Goal: Book appointment/travel/reservation

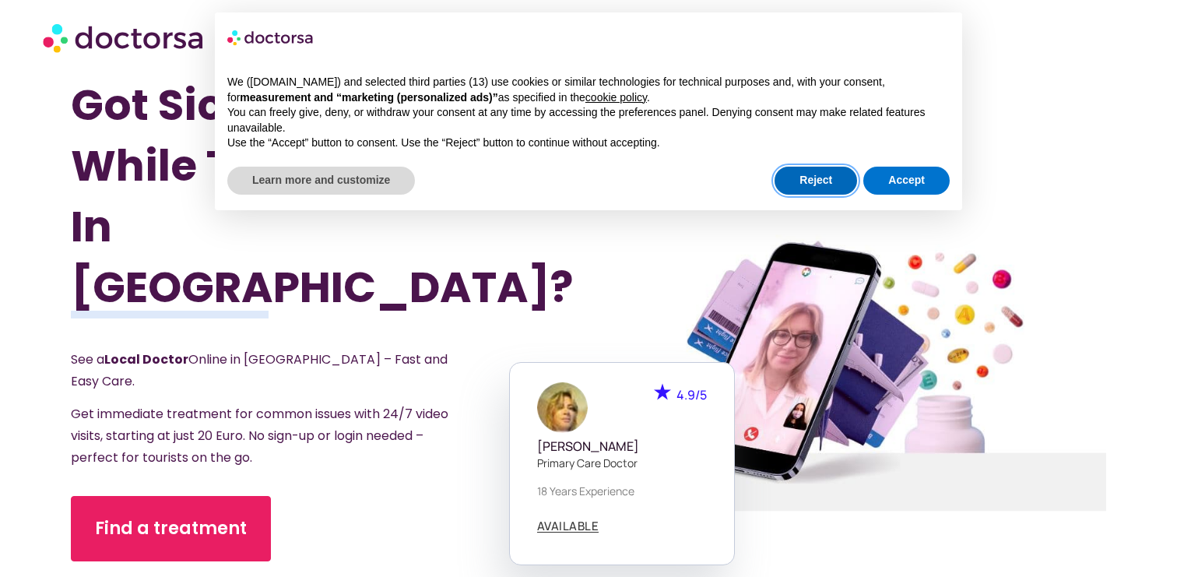
click at [836, 182] on button "Reject" at bounding box center [816, 181] width 83 height 28
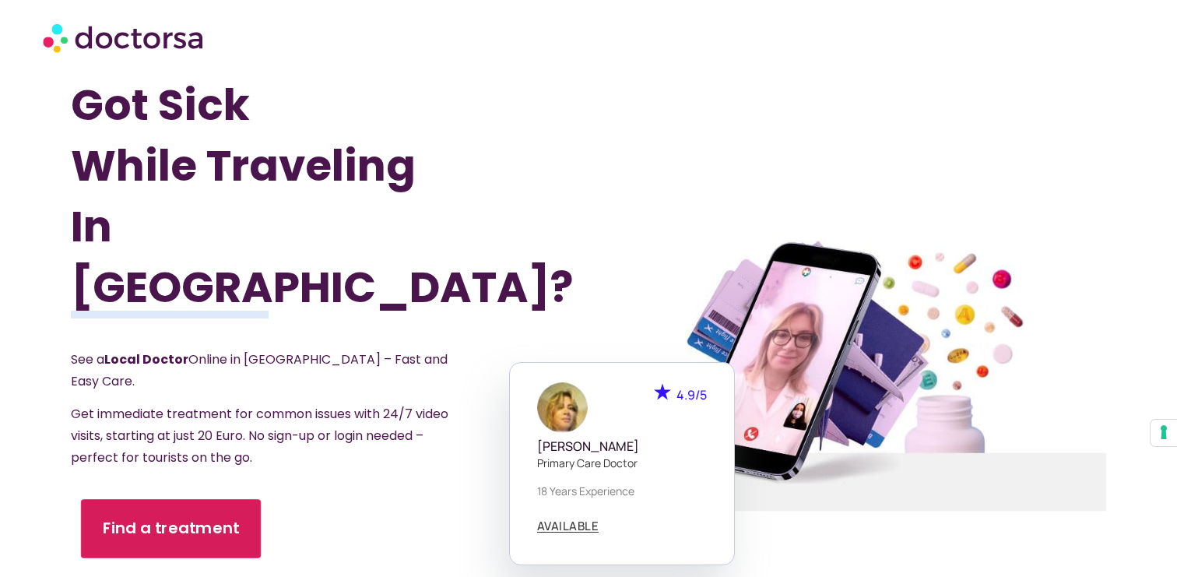
click at [188, 517] on span "Find a treatment" at bounding box center [170, 528] width 137 height 23
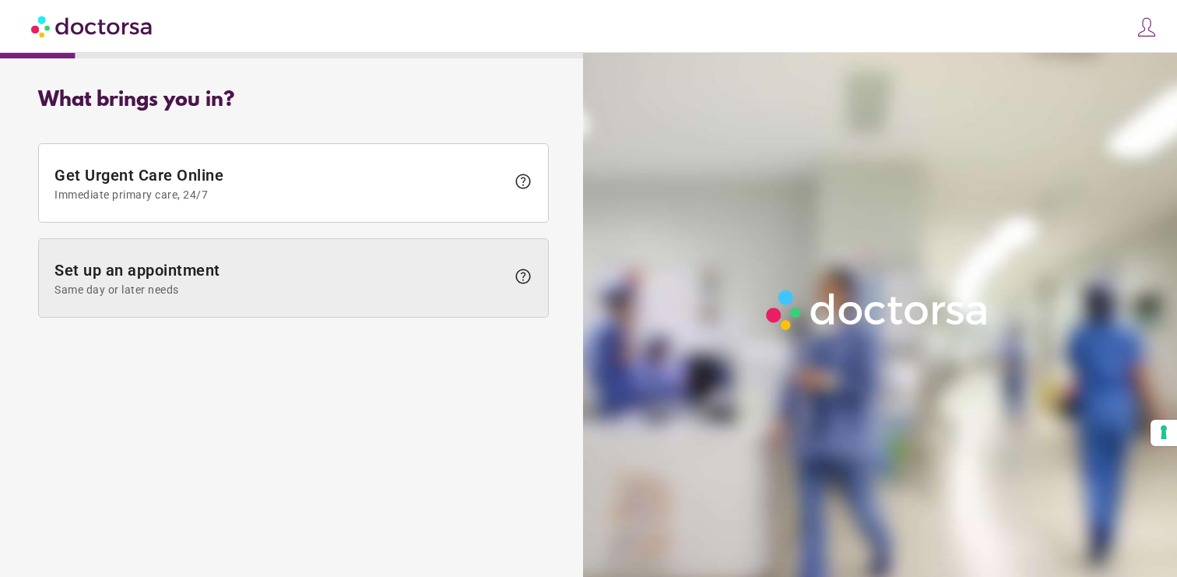
click at [282, 274] on span "Set up an appointment Same day or later needs" at bounding box center [280, 278] width 452 height 35
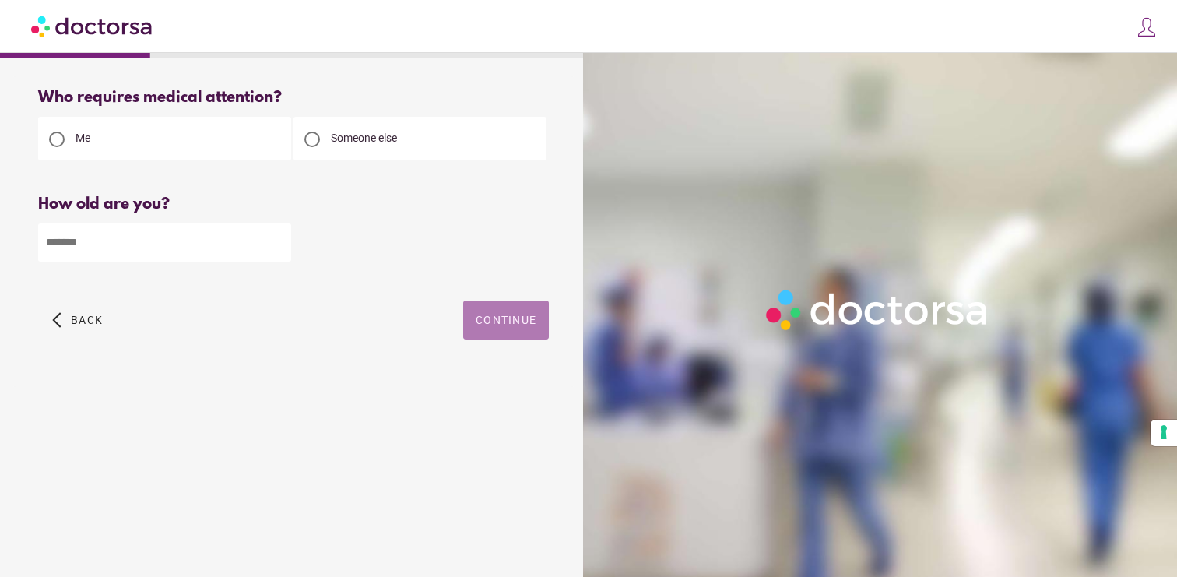
click at [525, 334] on span "button" at bounding box center [506, 320] width 86 height 39
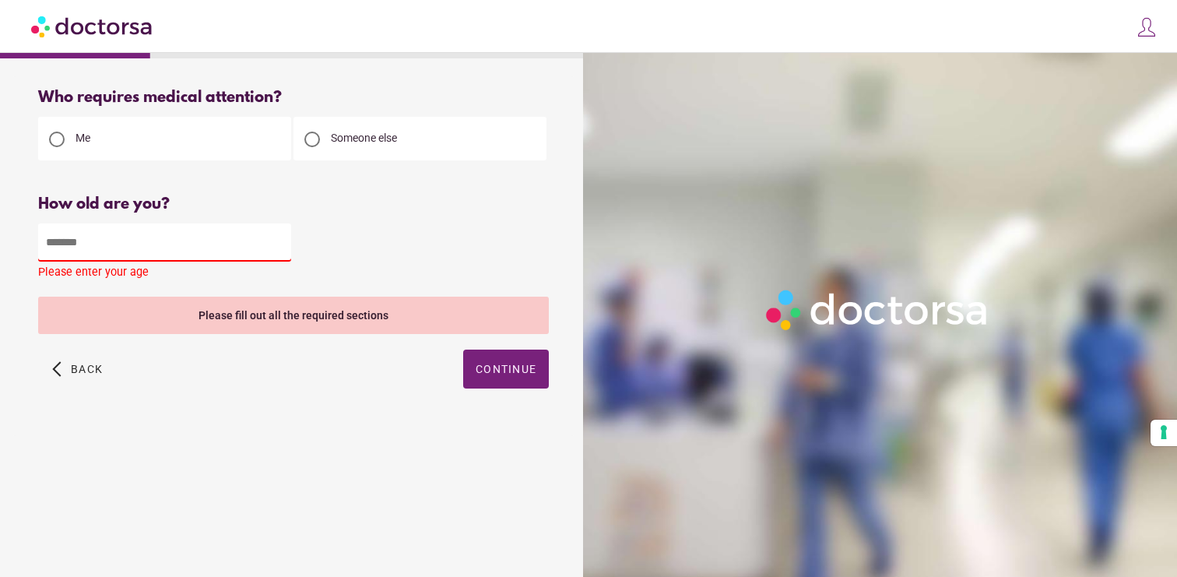
click at [233, 248] on input "number" at bounding box center [164, 242] width 253 height 38
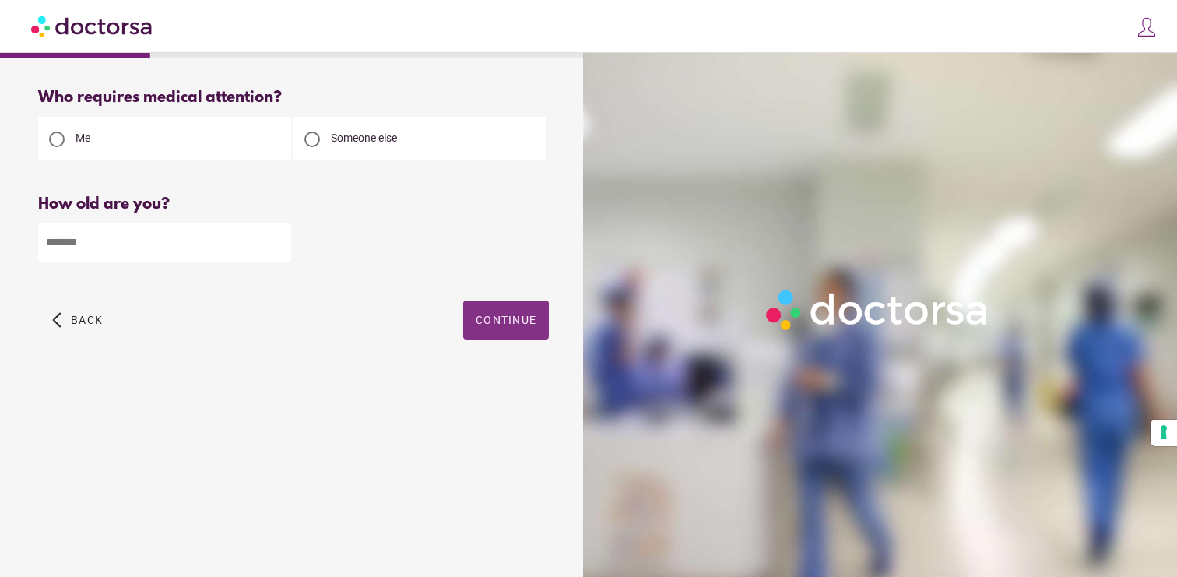
type input "**"
click at [507, 326] on span "Continue" at bounding box center [506, 320] width 61 height 12
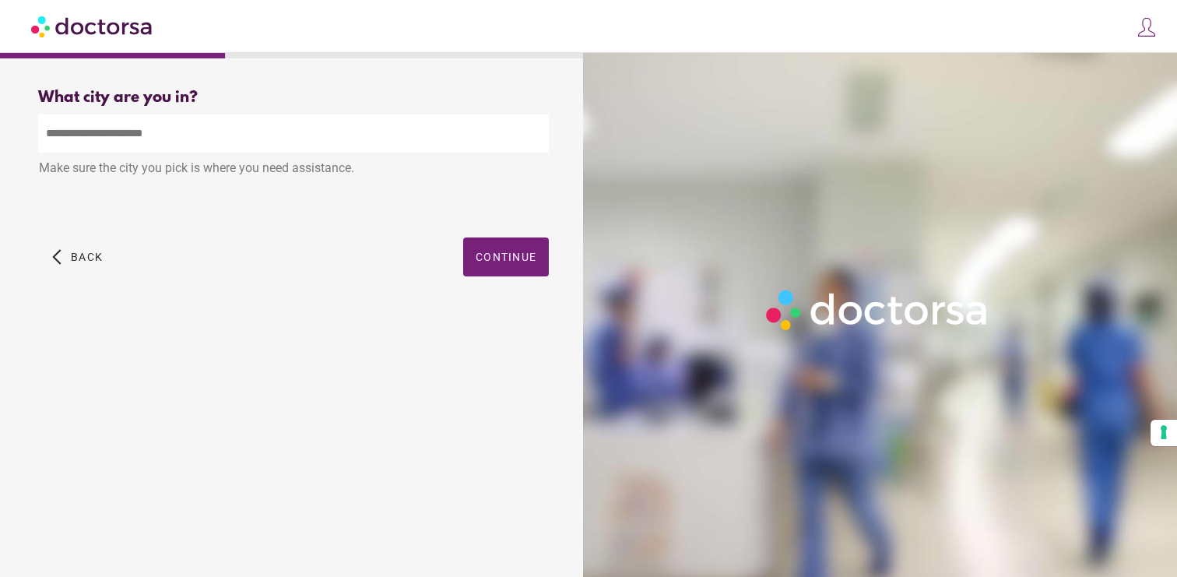
click at [255, 135] on input "text" at bounding box center [293, 133] width 511 height 38
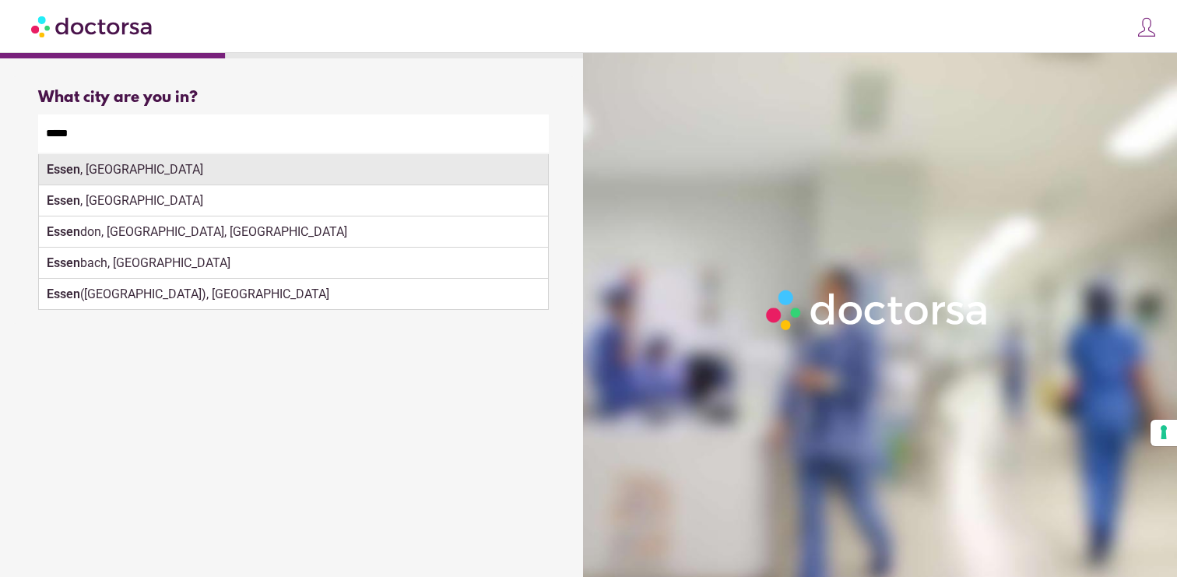
click at [283, 170] on div "Essen , Germany" at bounding box center [293, 169] width 509 height 31
type input "**********"
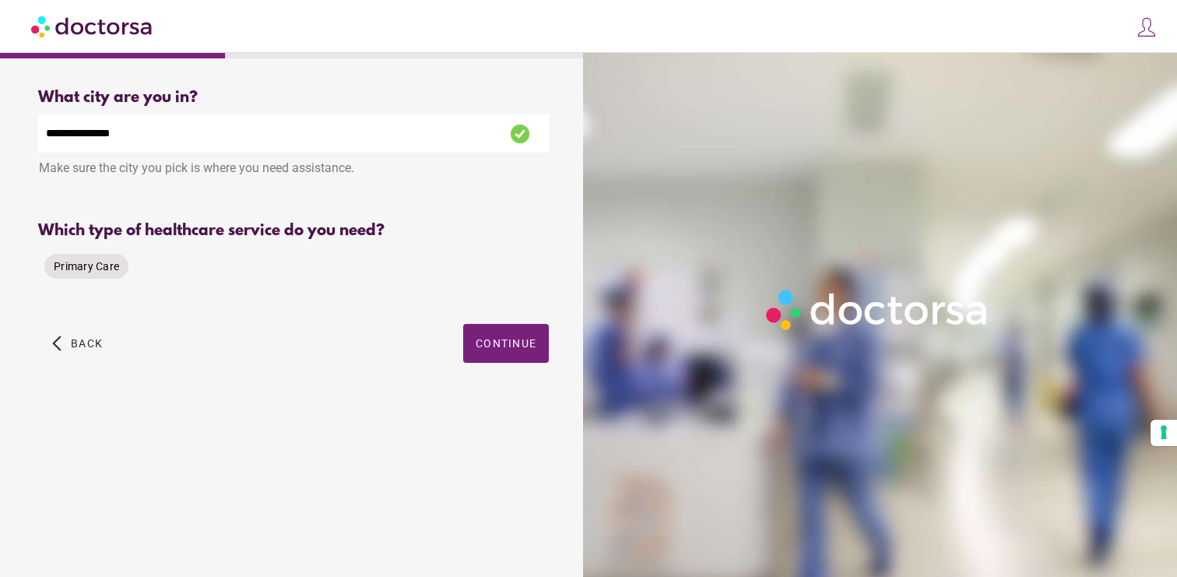
click at [109, 268] on span "Primary Care" at bounding box center [86, 266] width 65 height 12
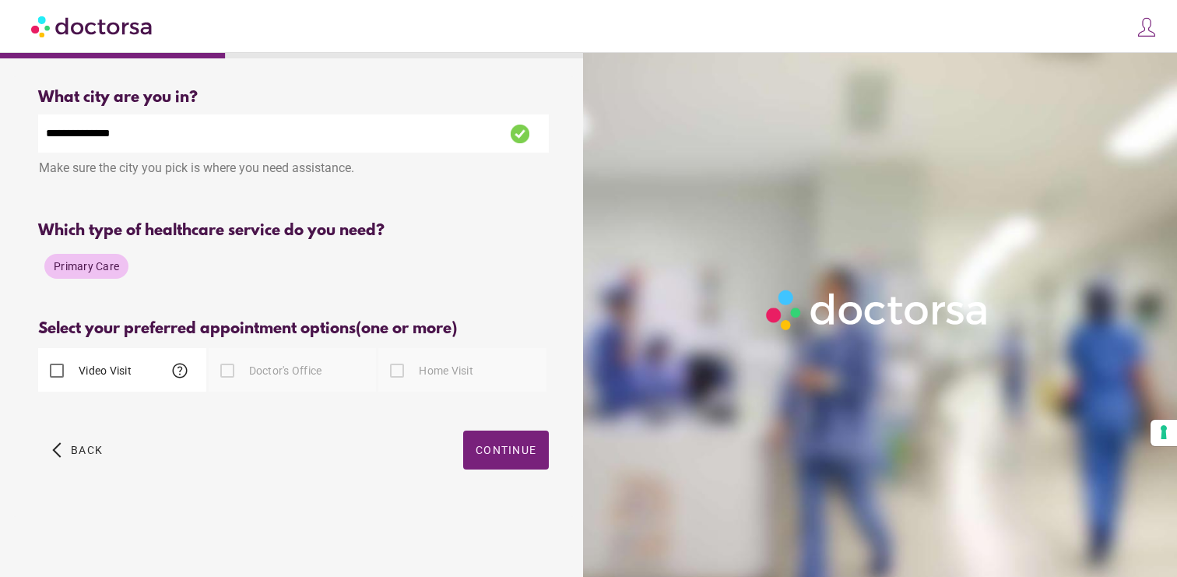
click at [109, 268] on span "Primary Care" at bounding box center [86, 266] width 65 height 12
click at [496, 452] on span "Continue" at bounding box center [506, 450] width 61 height 12
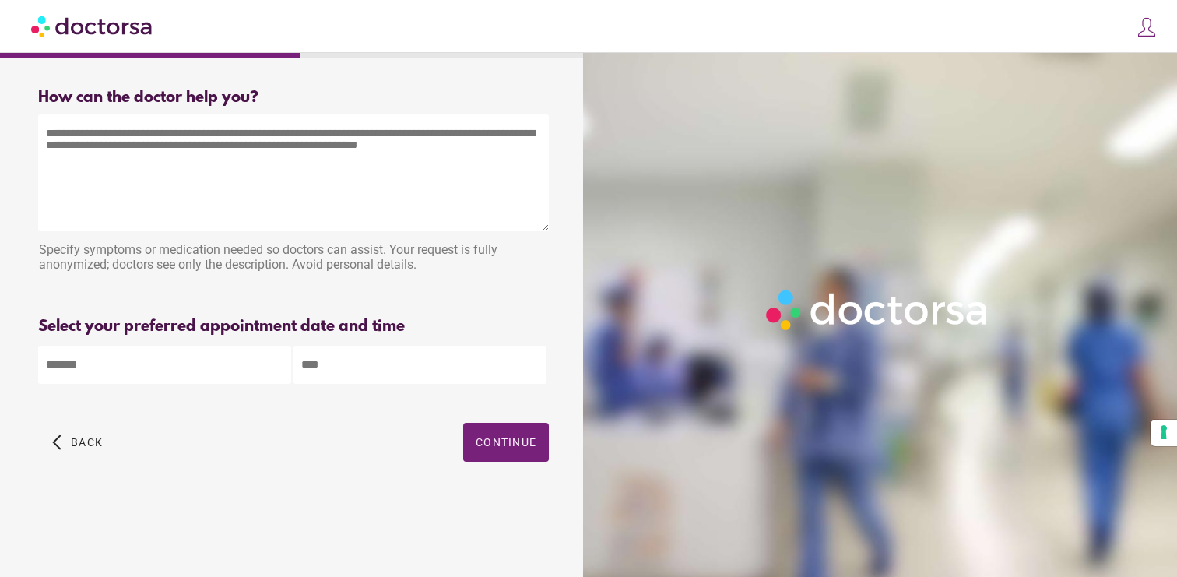
click at [170, 181] on textarea at bounding box center [293, 172] width 511 height 117
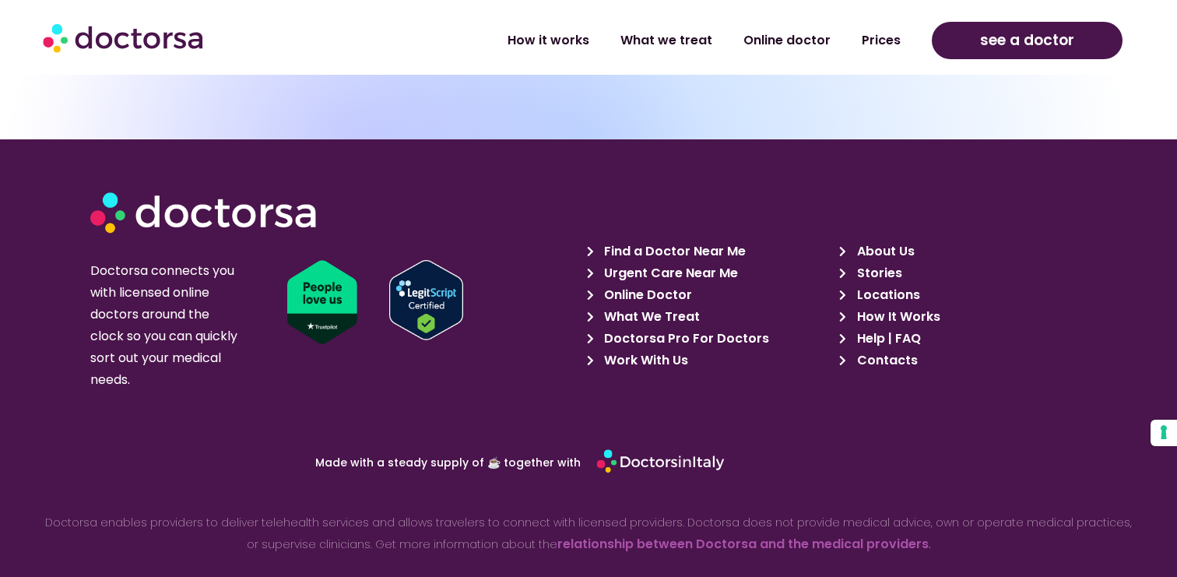
scroll to position [5381, 0]
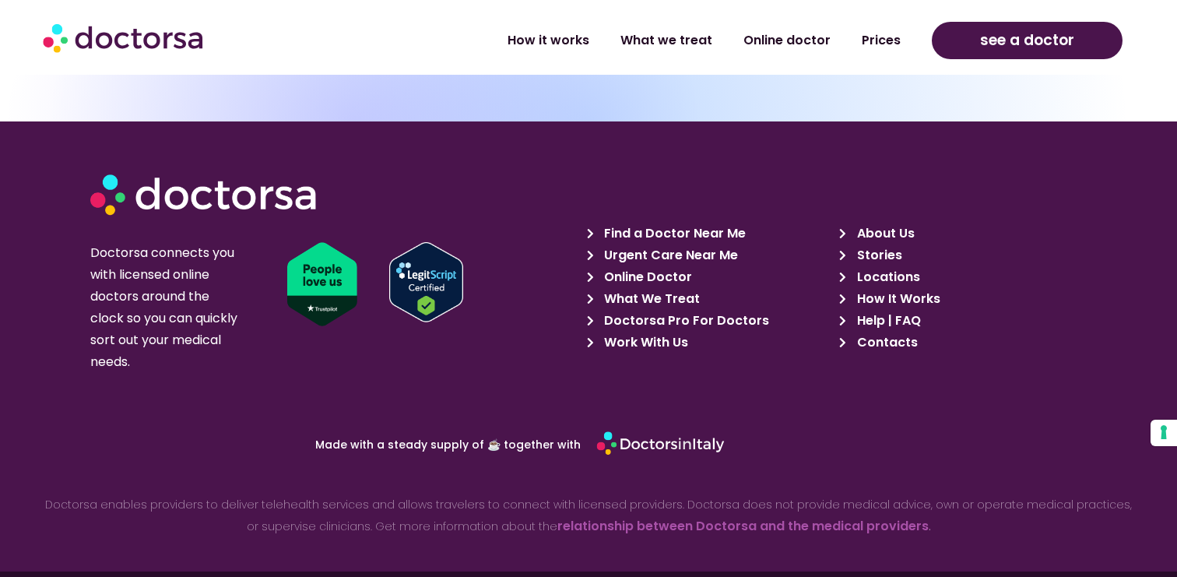
click at [645, 266] on span "Online Doctor" at bounding box center [646, 277] width 92 height 22
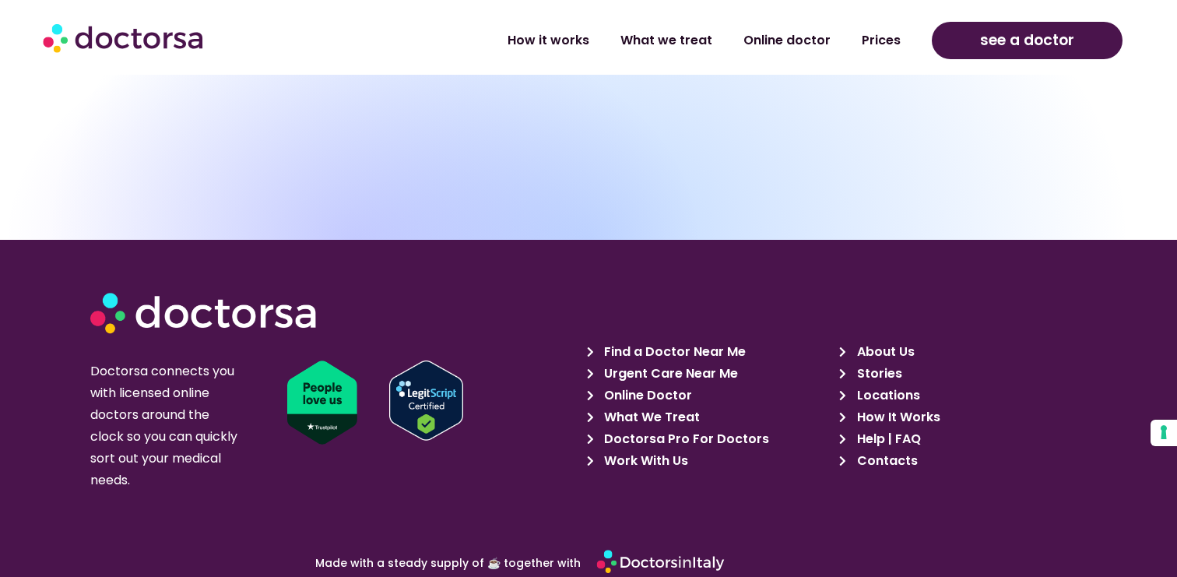
scroll to position [6617, 0]
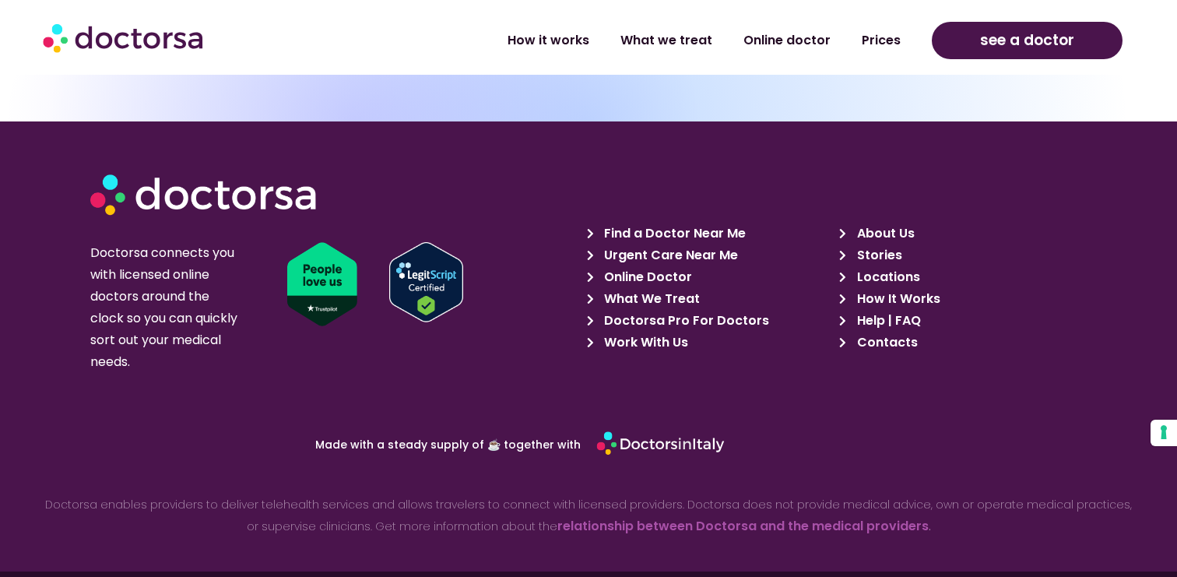
scroll to position [5381, 0]
